Goal: Task Accomplishment & Management: Complete application form

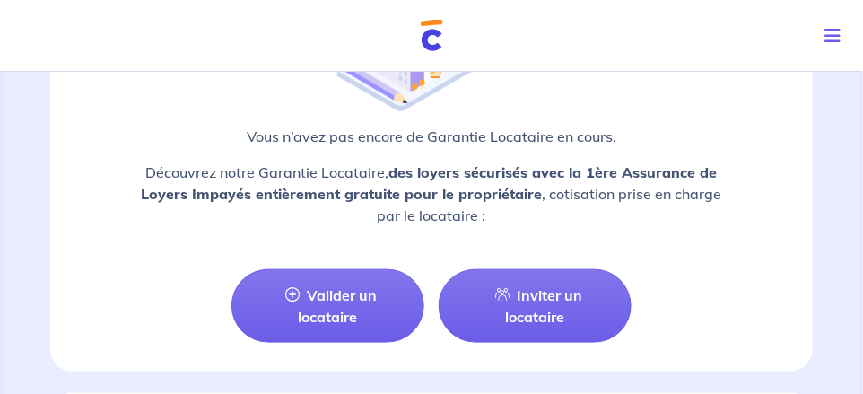
scroll to position [1883, 0]
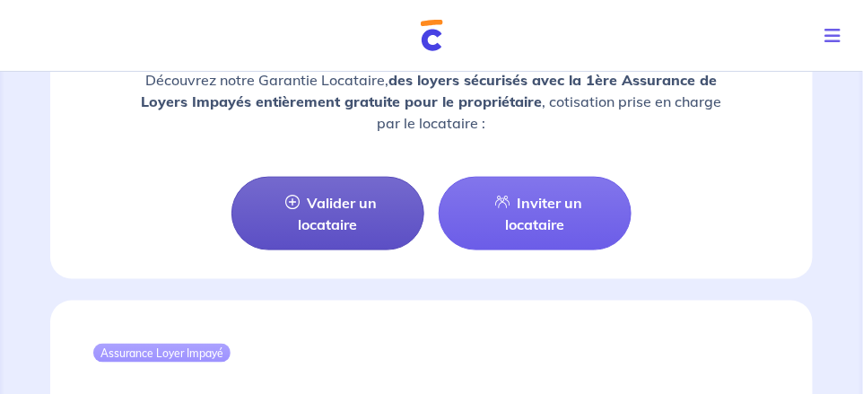
click at [359, 181] on link "Valider un locataire" at bounding box center [327, 214] width 193 height 74
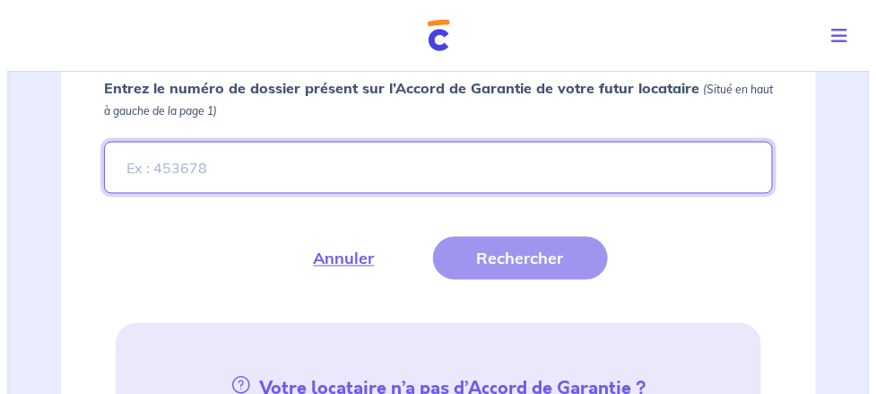
scroll to position [517, 0]
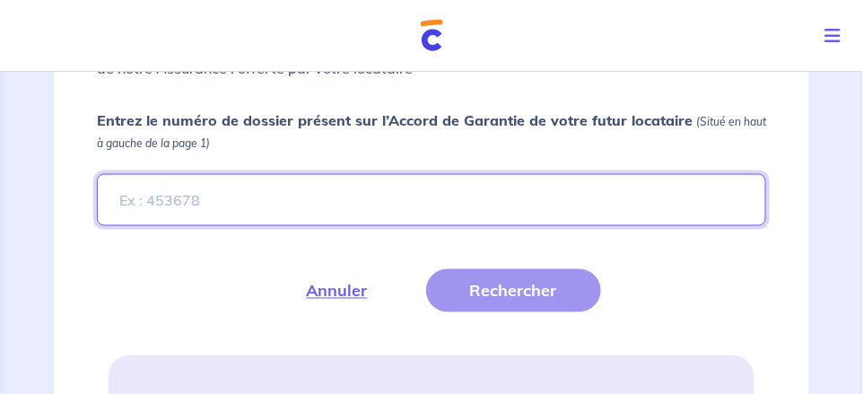
click at [230, 178] on input "Entrez le numéro de dossier présent sur l’Accord de Garantie de votre futur loc…" at bounding box center [431, 200] width 669 height 52
click at [255, 190] on input "Entrez le numéro de dossier présent sur l’Accord de Garantie de votre futur loc…" at bounding box center [431, 200] width 669 height 52
paste input "XC6e3E-2"
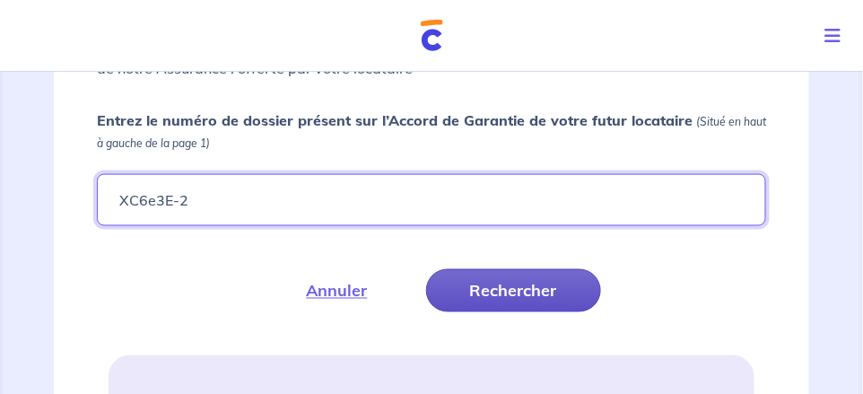
type input "XC6e3E-2"
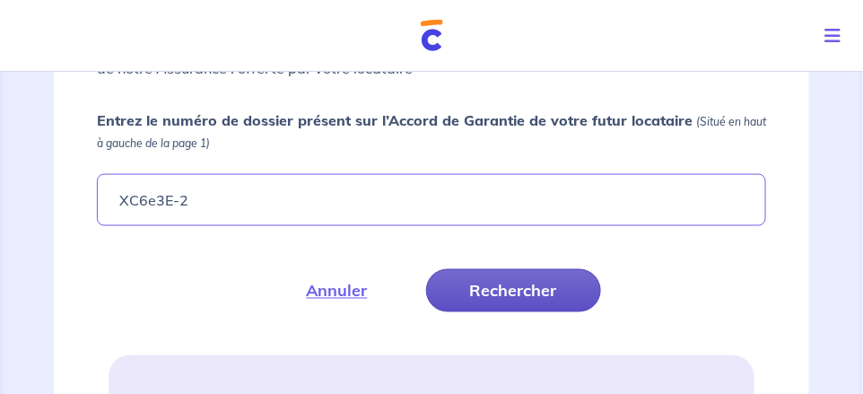
click at [496, 291] on button "Rechercher" at bounding box center [513, 290] width 175 height 43
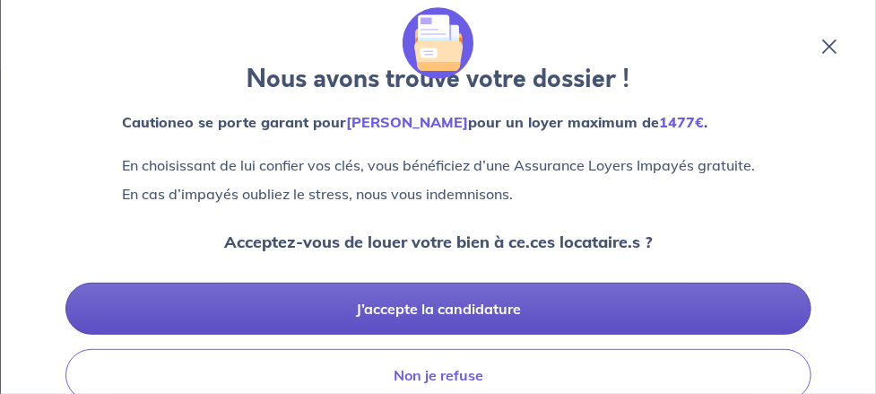
click at [483, 300] on button "J’accepte la candidature" at bounding box center [438, 308] width 746 height 52
click at [421, 318] on button "J’accepte la candidature" at bounding box center [438, 308] width 746 height 52
